Goal: Information Seeking & Learning: Find specific fact

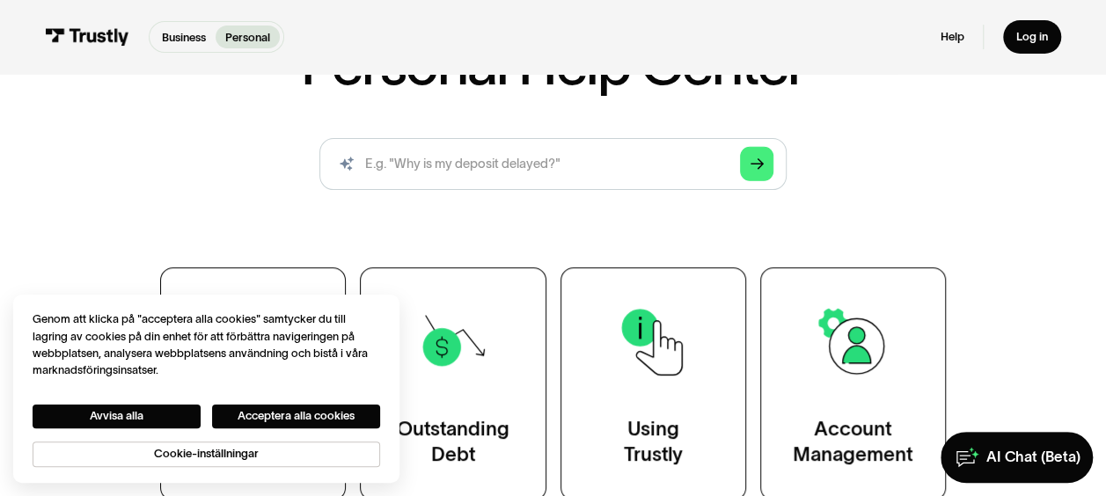
scroll to position [151, 0]
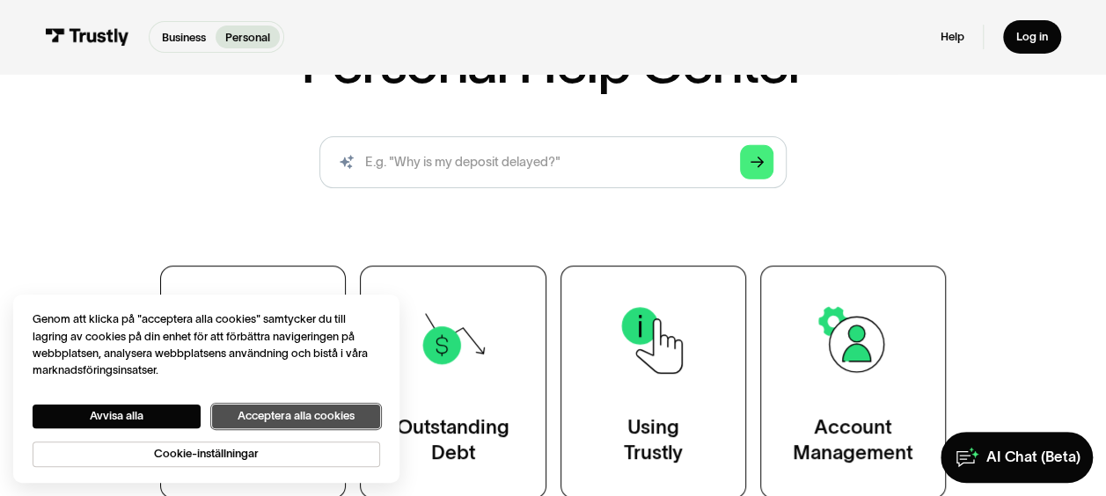
click at [275, 412] on button "Acceptera alla cookies" at bounding box center [296, 417] width 168 height 24
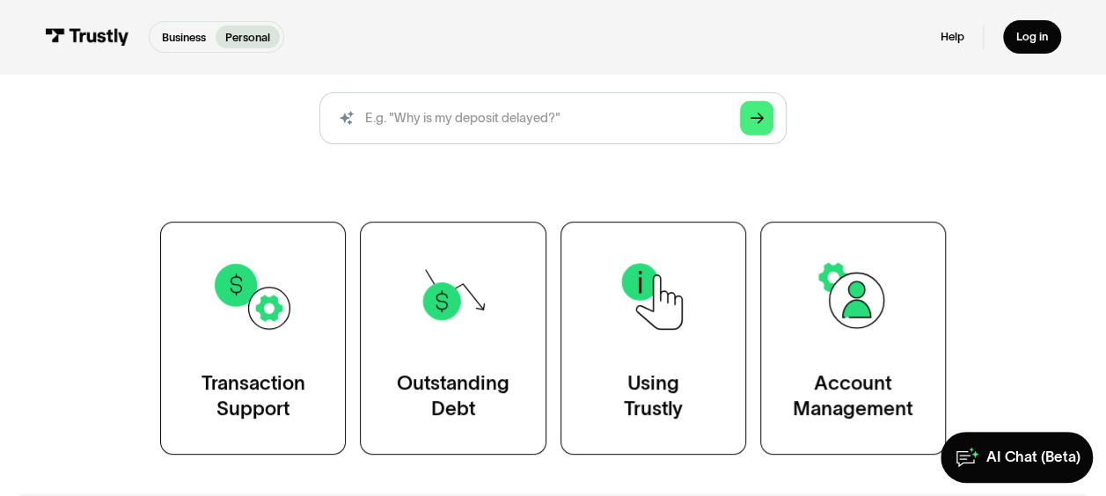
scroll to position [211, 0]
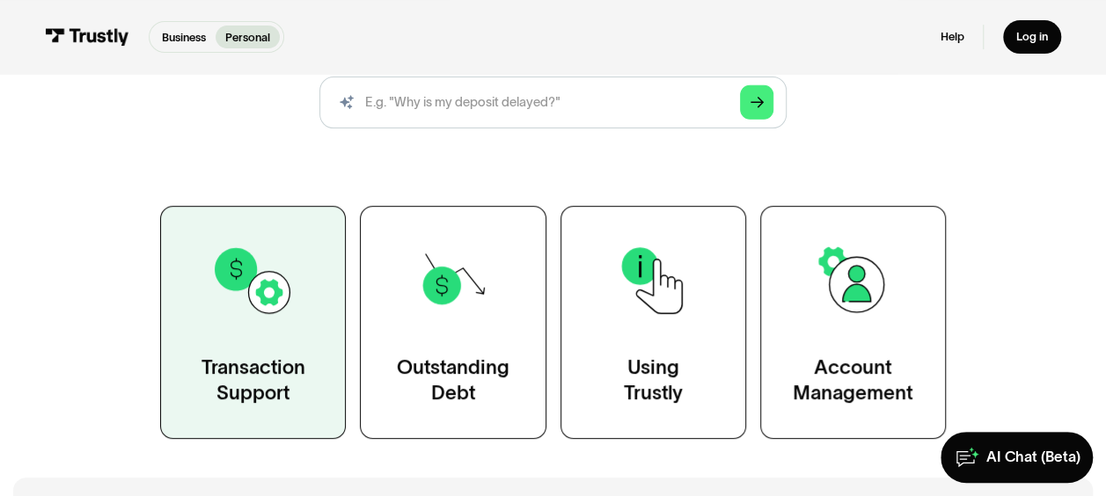
click at [237, 317] on img at bounding box center [253, 280] width 84 height 84
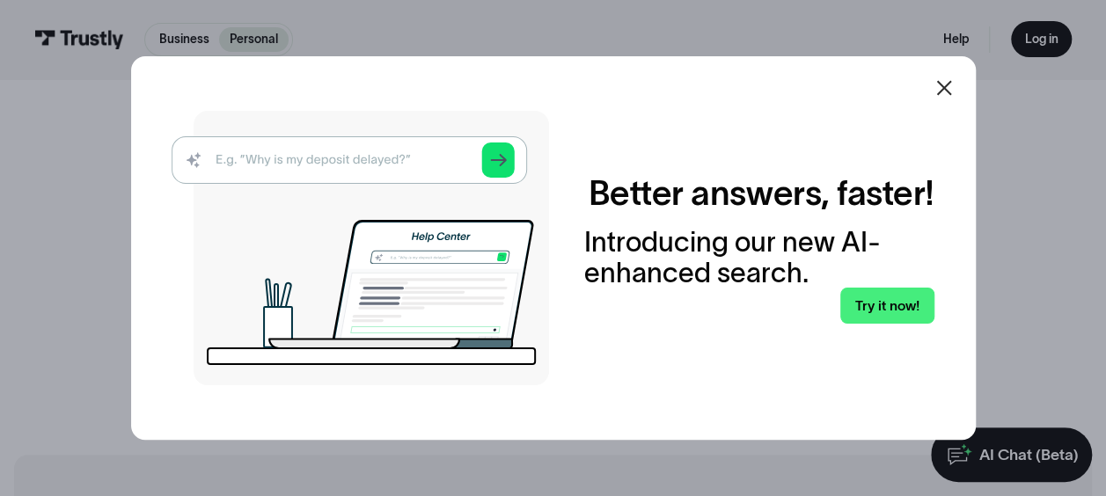
click at [942, 84] on icon at bounding box center [944, 87] width 21 height 21
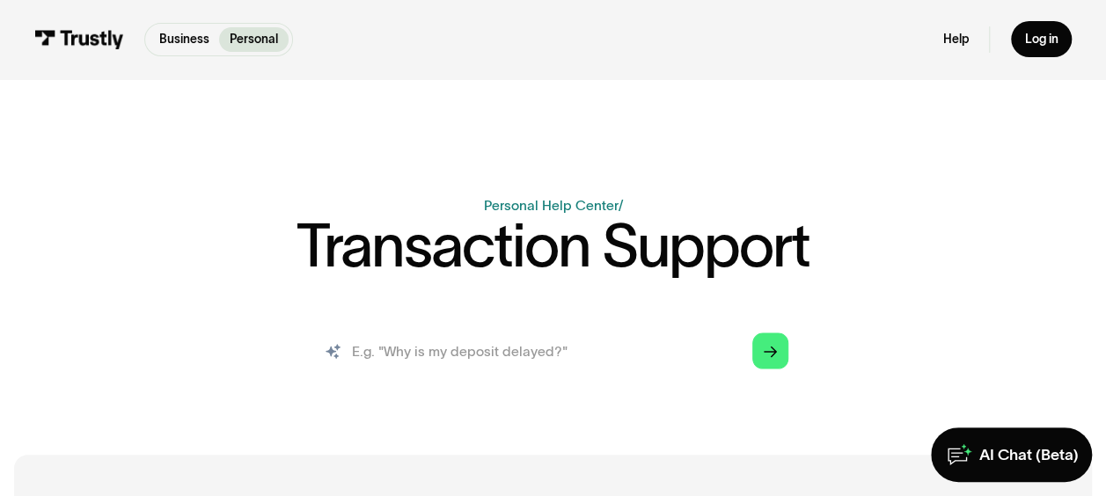
click at [524, 353] on input "search" at bounding box center [553, 351] width 498 height 55
type input "why is my deposit delayed?"
click at [762, 359] on link "Arrow Right" at bounding box center [770, 352] width 36 height 36
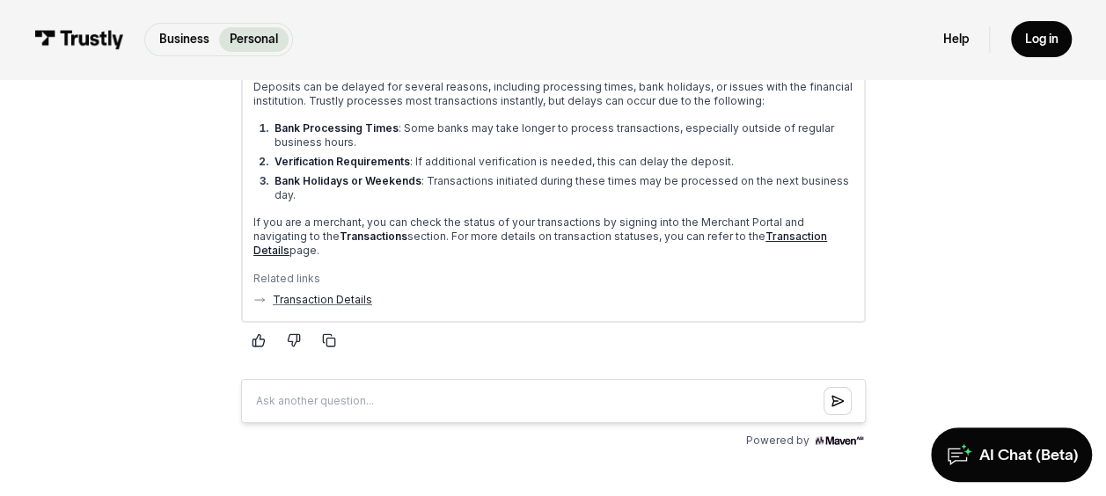
scroll to position [343, 0]
click at [338, 292] on link "Transaction Details" at bounding box center [321, 299] width 99 height 14
